Goal: Navigation & Orientation: Find specific page/section

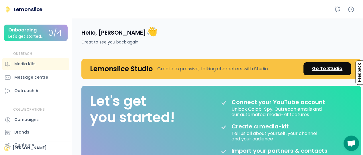
click at [322, 71] on div "Go To Studio" at bounding box center [327, 68] width 30 height 7
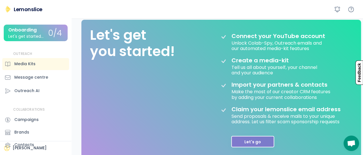
scroll to position [57, 0]
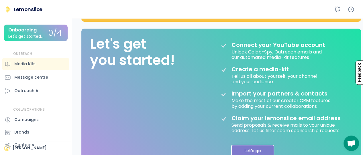
click at [246, 150] on button "Let's go" at bounding box center [252, 150] width 43 height 11
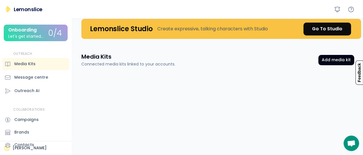
scroll to position [0, 0]
